Goal: Task Accomplishment & Management: Complete application form

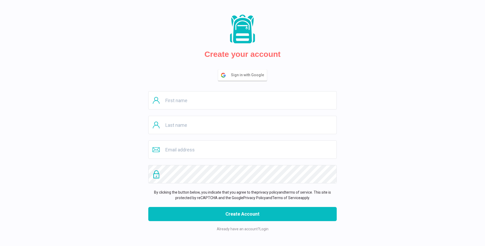
click at [242, 100] on input "text" at bounding box center [242, 100] width 188 height 18
type input "[PERSON_NAME]"
click at [242, 125] on input "text" at bounding box center [242, 125] width 188 height 18
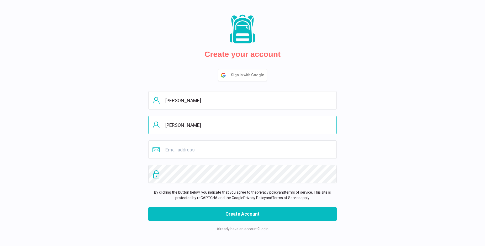
type input "[PERSON_NAME]"
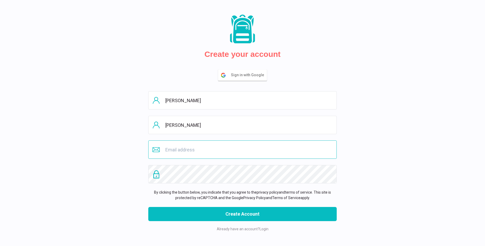
click at [242, 150] on input "email" at bounding box center [242, 150] width 188 height 18
type input "[EMAIL_ADDRESS][DOMAIN_NAME]"
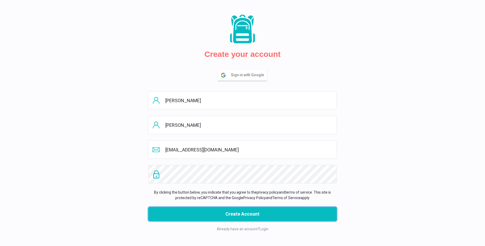
click at [242, 214] on button "Create Account" at bounding box center [242, 214] width 188 height 14
